Goal: Navigation & Orientation: Find specific page/section

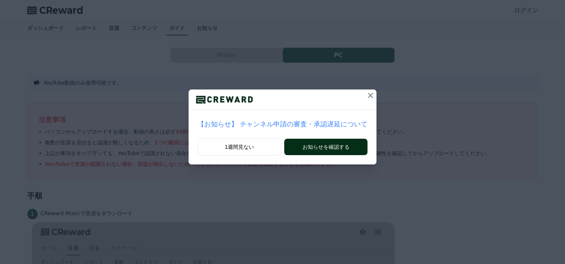
click at [330, 143] on button "お知らせを確認する" at bounding box center [325, 147] width 83 height 16
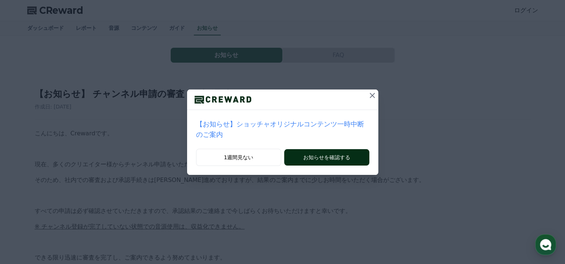
click at [325, 149] on button "お知らせを確認する" at bounding box center [326, 157] width 85 height 16
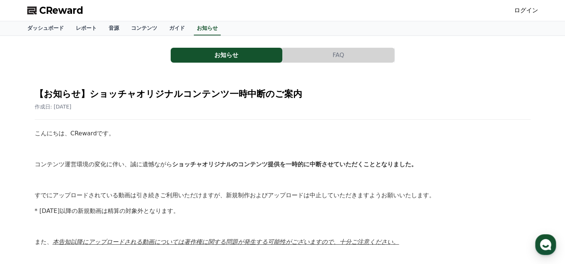
click at [532, 8] on link "ログイン" at bounding box center [526, 10] width 24 height 9
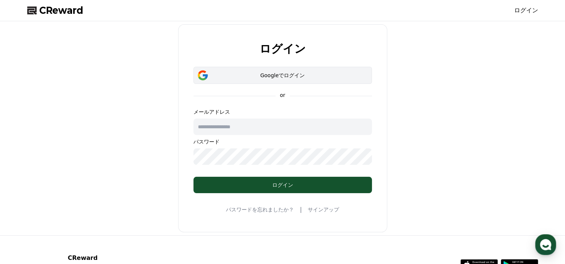
click at [281, 76] on div "Googleでログイン" at bounding box center [282, 75] width 157 height 7
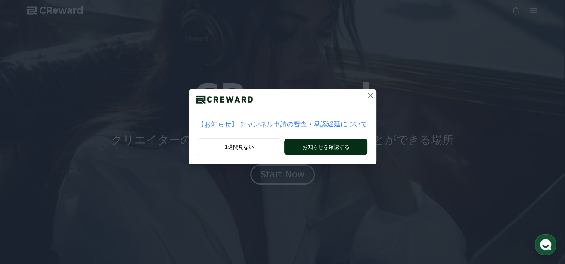
click at [329, 145] on button "お知らせを確認する" at bounding box center [325, 147] width 83 height 16
click at [313, 146] on button "お知らせを確認する" at bounding box center [325, 147] width 83 height 16
click at [366, 93] on icon at bounding box center [370, 95] width 9 height 9
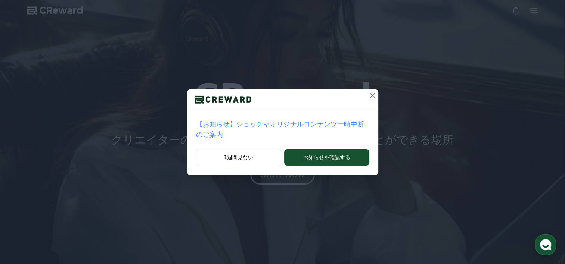
click at [370, 95] on icon at bounding box center [372, 95] width 5 height 5
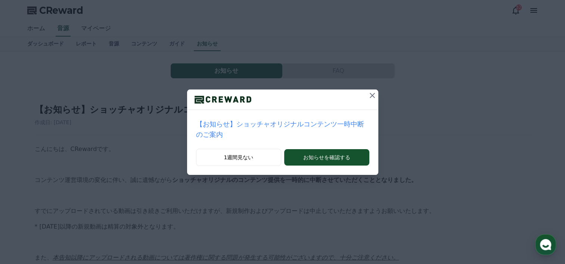
drag, startPoint x: 0, startPoint y: 0, endPoint x: 362, endPoint y: 95, distance: 374.2
click at [370, 95] on icon at bounding box center [372, 95] width 5 height 5
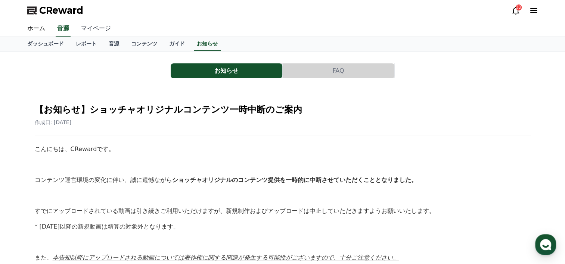
click at [87, 25] on link "マイページ" at bounding box center [96, 29] width 42 height 16
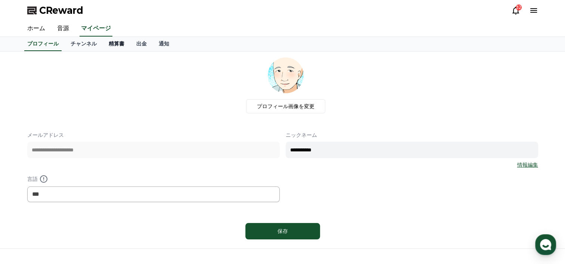
click at [103, 44] on link "精算書" at bounding box center [117, 44] width 28 height 14
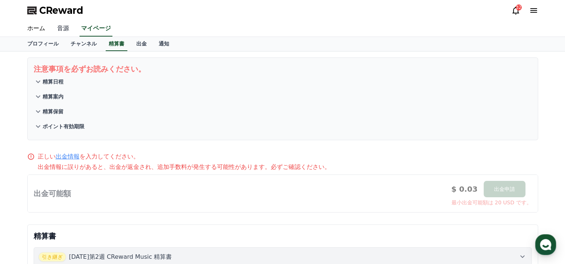
click at [57, 23] on link "音源" at bounding box center [63, 29] width 24 height 16
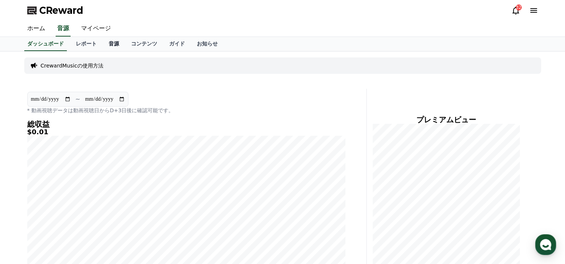
click at [103, 41] on link "音源" at bounding box center [114, 44] width 22 height 14
